Goal: Task Accomplishment & Management: Manage account settings

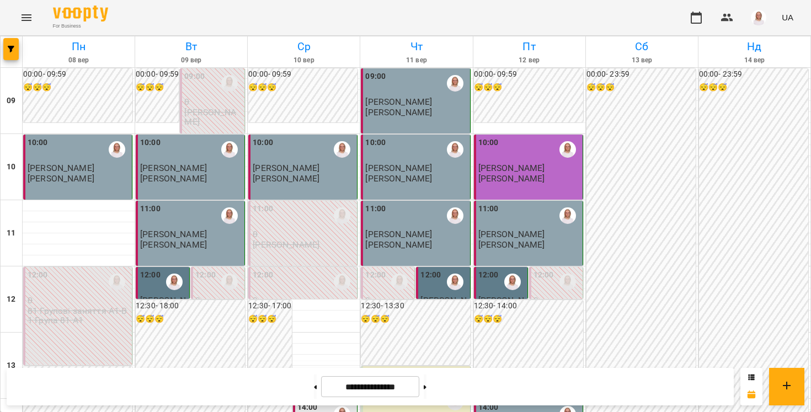
scroll to position [587, 0]
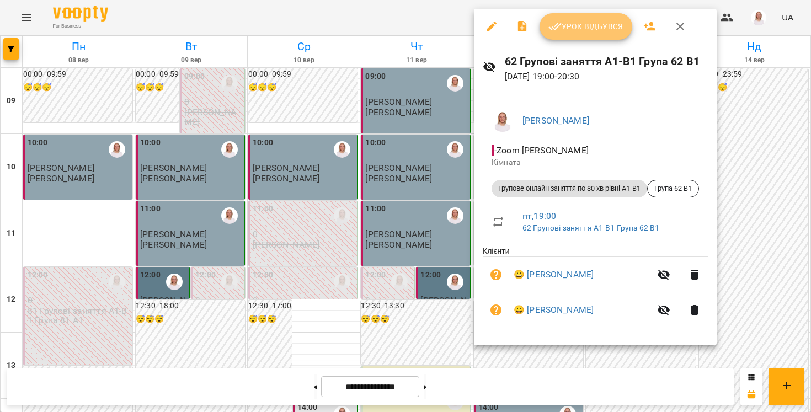
click at [553, 31] on icon "button" at bounding box center [555, 26] width 13 height 13
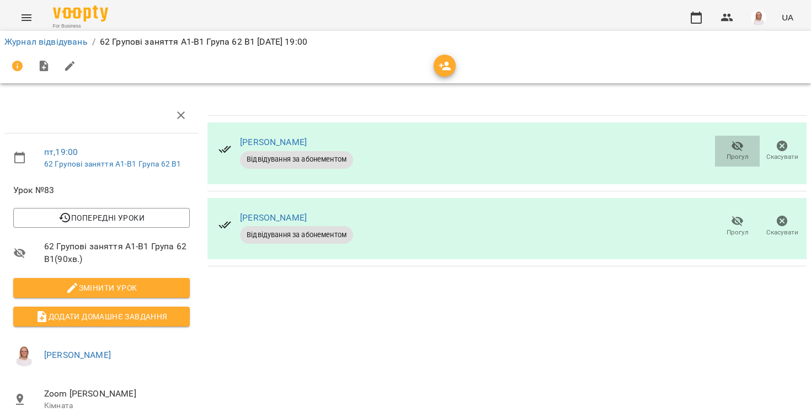
click at [732, 143] on icon "button" at bounding box center [737, 146] width 13 height 13
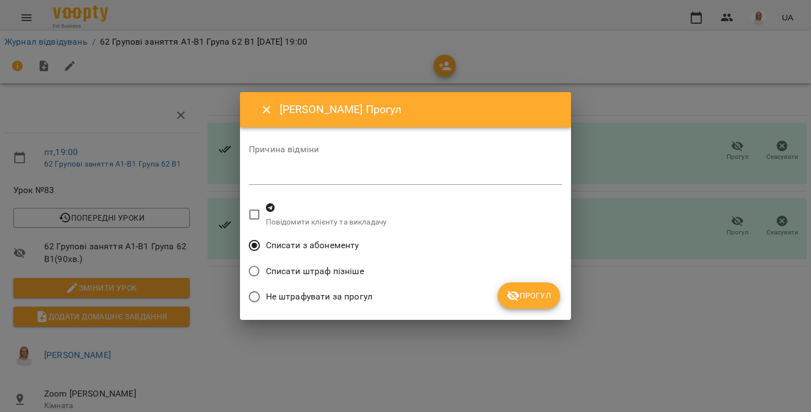
click at [525, 290] on span "Прогул" at bounding box center [529, 295] width 45 height 13
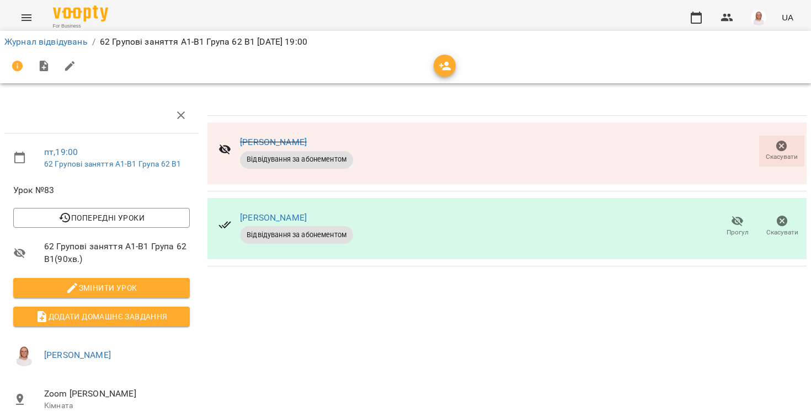
click at [271, 73] on div at bounding box center [405, 66] width 802 height 26
click at [46, 40] on link "Журнал відвідувань" at bounding box center [45, 41] width 83 height 10
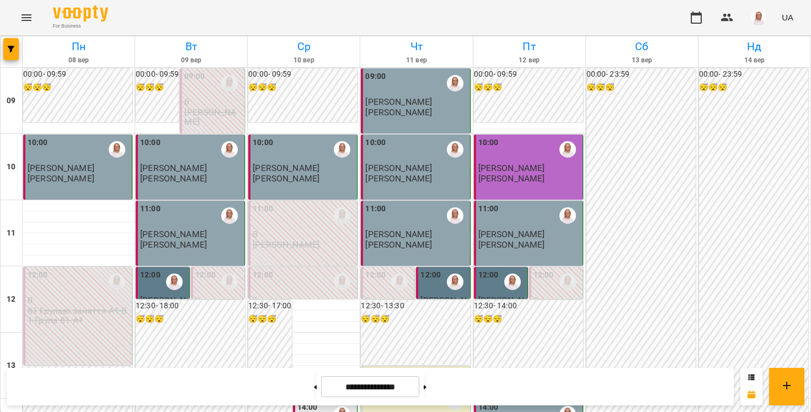
scroll to position [632, 0]
